Goal: Information Seeking & Learning: Learn about a topic

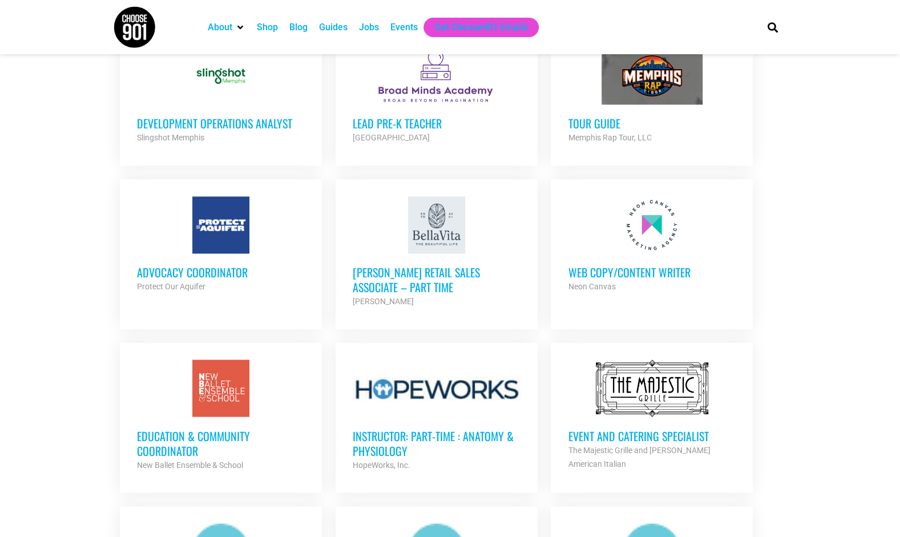
scroll to position [1007, 0]
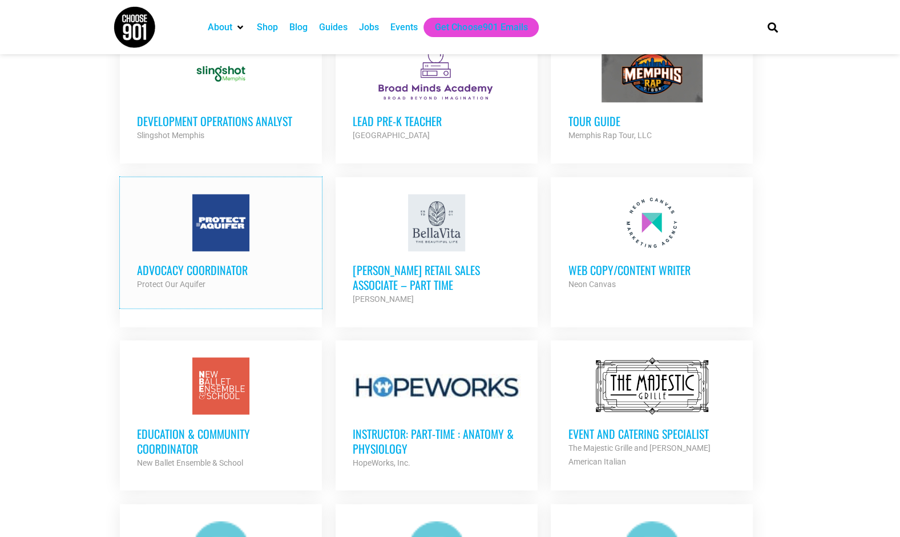
click at [189, 262] on h3 "Advocacy Coordinator" at bounding box center [221, 269] width 168 height 15
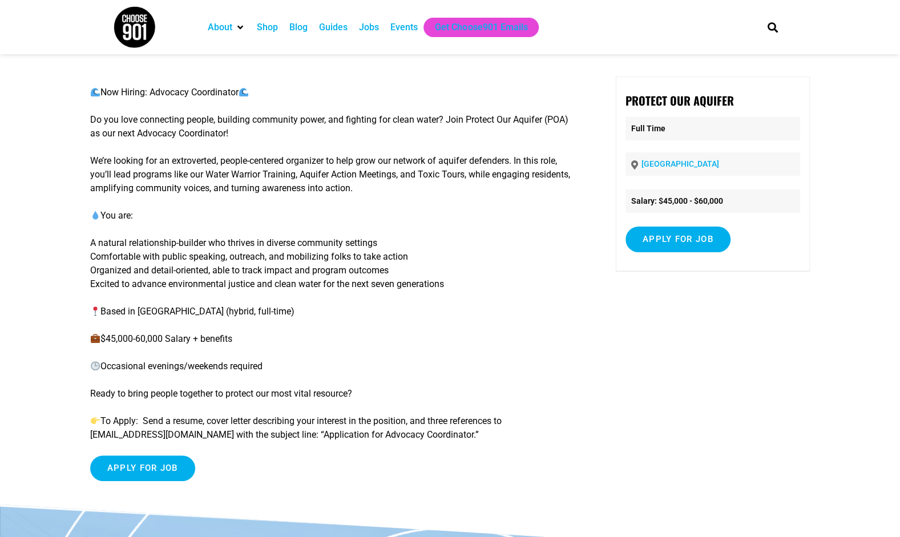
scroll to position [49, 0]
